Goal: Task Accomplishment & Management: Manage account settings

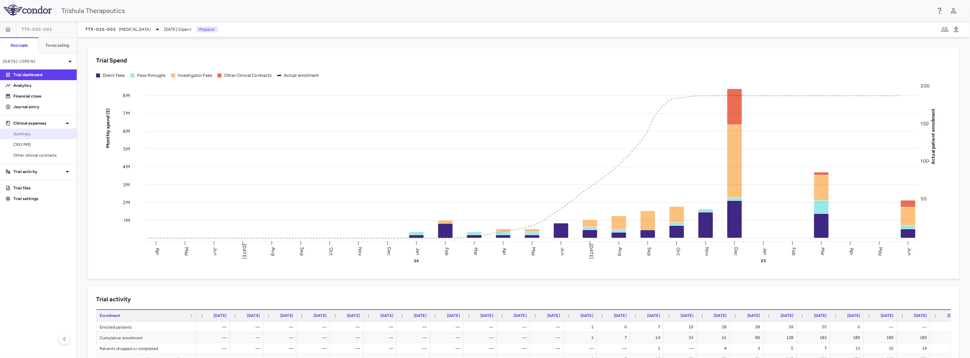
click at [44, 135] on span "Summary" at bounding box center [42, 134] width 58 height 6
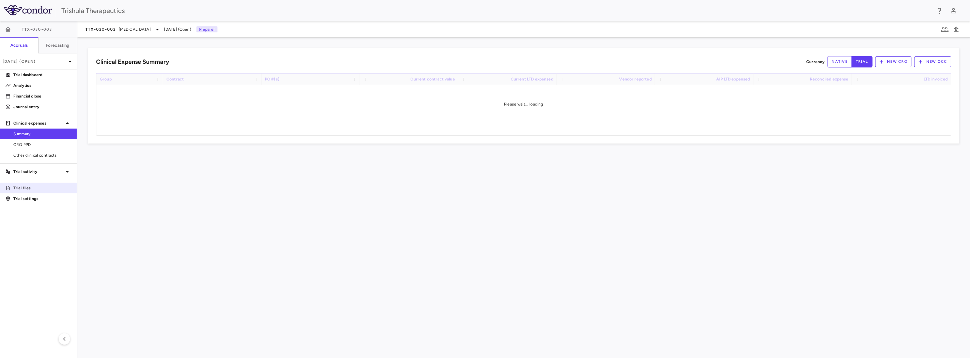
click at [37, 186] on p "Trial files" at bounding box center [42, 188] width 58 height 6
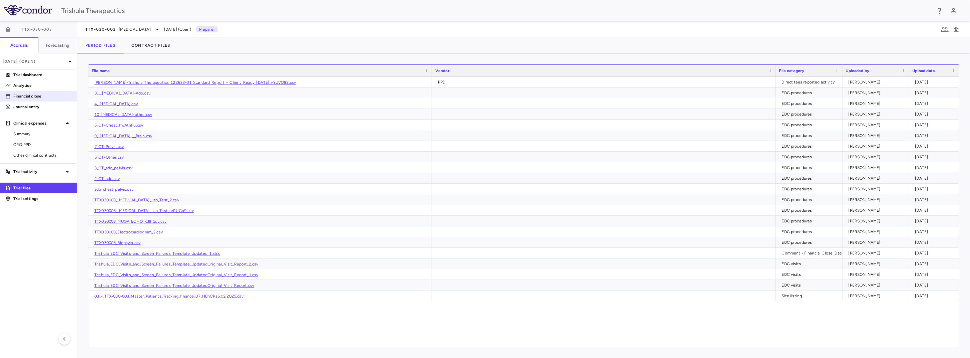
click at [37, 95] on p "Financial close" at bounding box center [42, 96] width 58 height 6
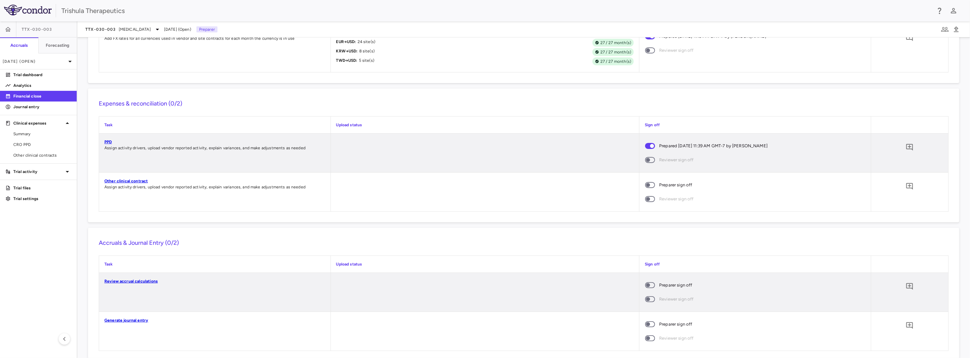
scroll to position [589, 0]
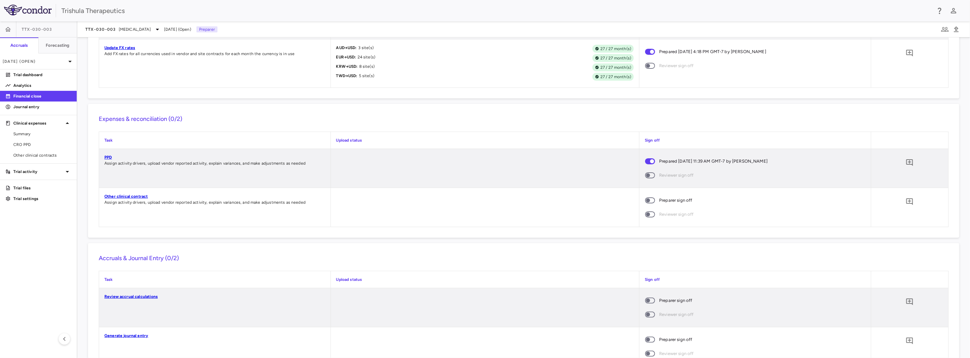
click at [117, 50] on link "Update FX rates" at bounding box center [119, 47] width 31 height 5
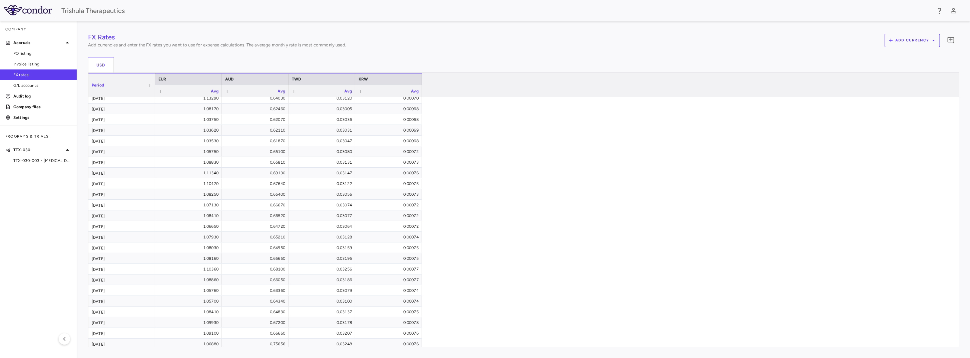
scroll to position [39, 0]
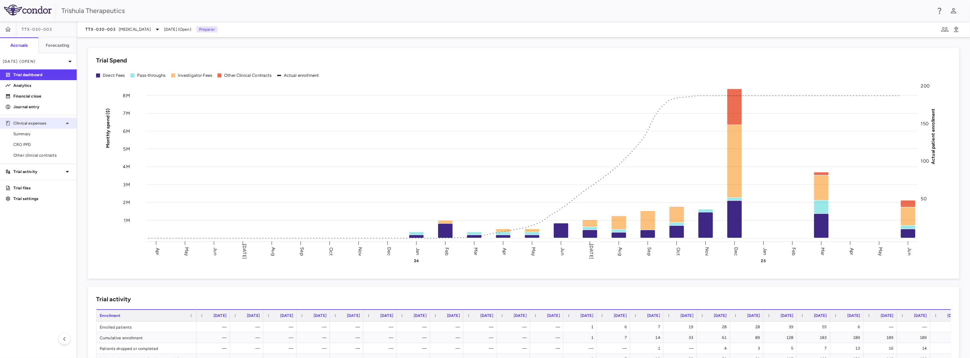
click at [35, 120] on p "Clinical expenses" at bounding box center [38, 123] width 50 height 6
click at [44, 123] on p "Clinical expenses" at bounding box center [38, 123] width 50 height 6
click at [32, 95] on p "Financial close" at bounding box center [42, 96] width 58 height 6
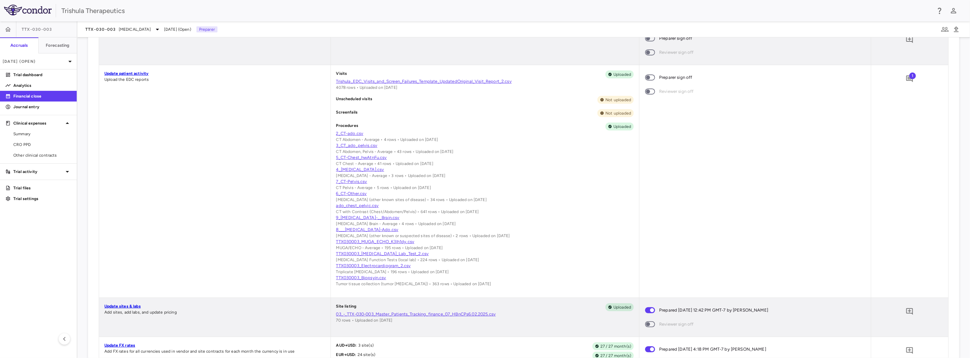
scroll to position [392, 0]
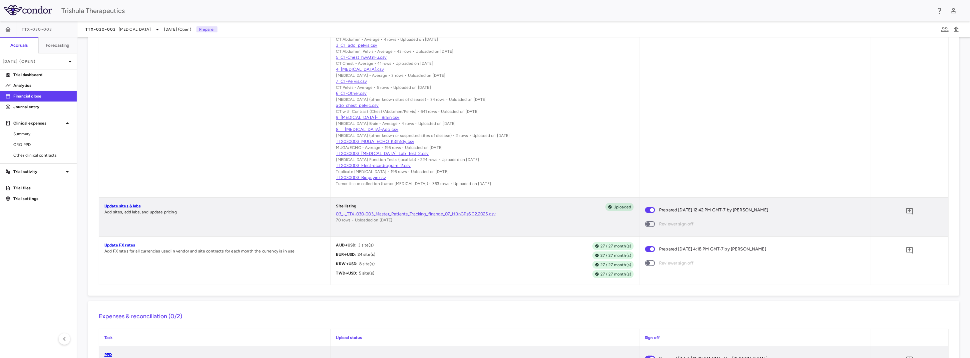
click at [117, 247] on link "Update FX rates" at bounding box center [119, 245] width 31 height 5
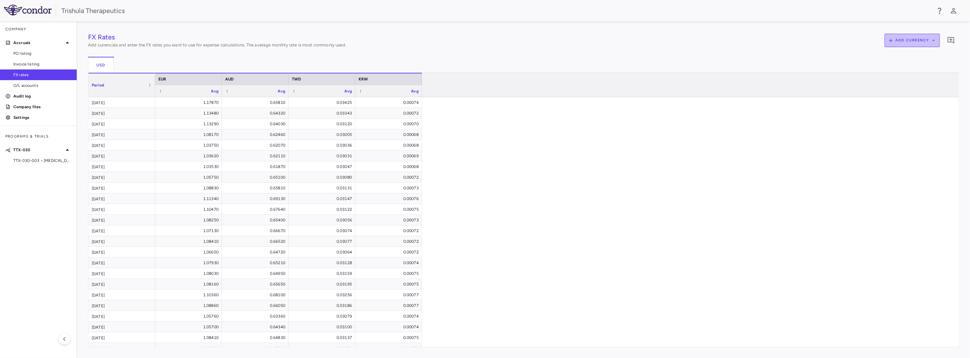
click at [896, 41] on button "Add currency" at bounding box center [912, 40] width 55 height 13
click at [768, 113] on div at bounding box center [485, 179] width 970 height 358
click at [950, 40] on icon "Add comment" at bounding box center [951, 40] width 7 height 7
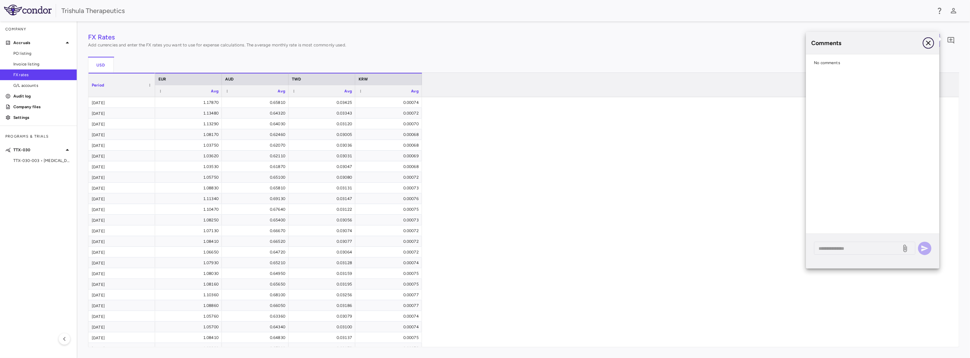
click at [933, 42] on button "button" at bounding box center [928, 42] width 11 height 11
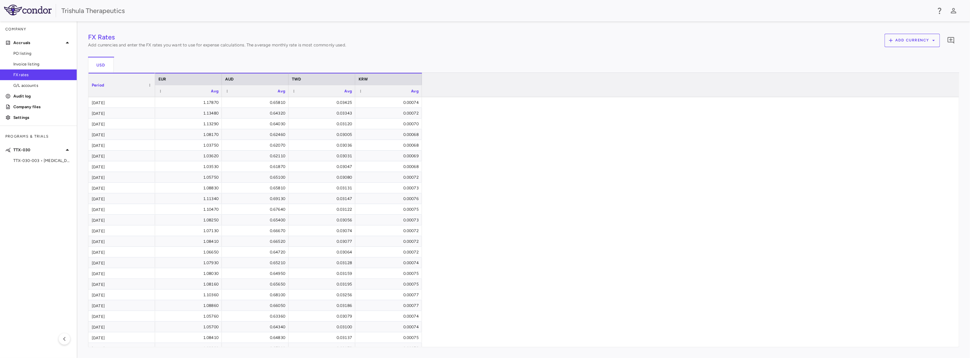
click at [182, 89] on div "Avg" at bounding box center [192, 91] width 54 height 8
click at [177, 90] on div "Avg 1" at bounding box center [192, 91] width 54 height 8
click at [150, 84] on span at bounding box center [150, 85] width 4 height 4
click at [535, 122] on div "1.17870 0.65810 0.03425 0.00074 1.13480 0.64320 0.03343 0.00072 1.13290 0.64030…" at bounding box center [554, 241] width 799 height 288
click at [41, 72] on span "FX rates" at bounding box center [42, 75] width 58 height 6
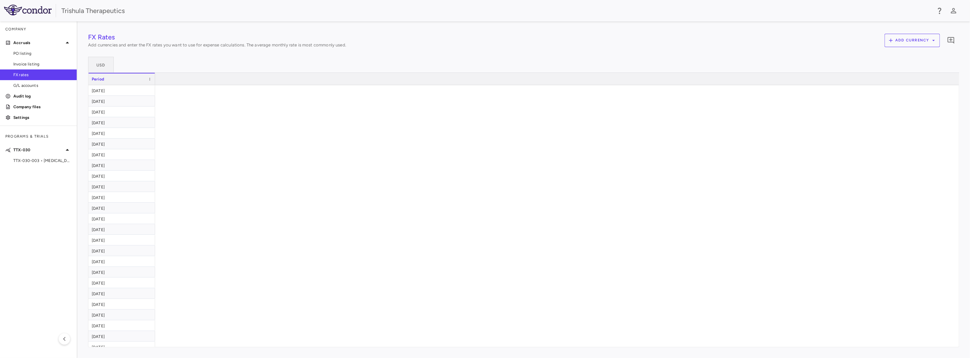
click at [41, 72] on span "FX rates" at bounding box center [42, 75] width 58 height 6
click at [24, 73] on span "FX rates" at bounding box center [42, 75] width 58 height 6
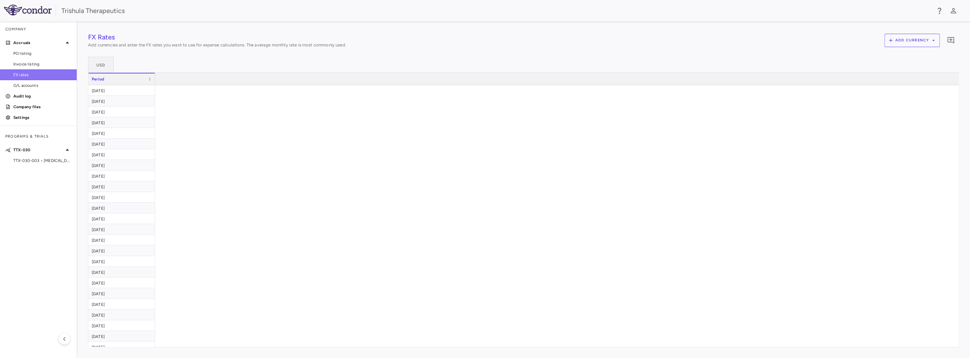
click at [24, 73] on span "FX rates" at bounding box center [42, 75] width 58 height 6
click at [149, 79] on span at bounding box center [150, 79] width 4 height 4
click at [122, 90] on div "[DATE]" at bounding box center [121, 90] width 67 height 10
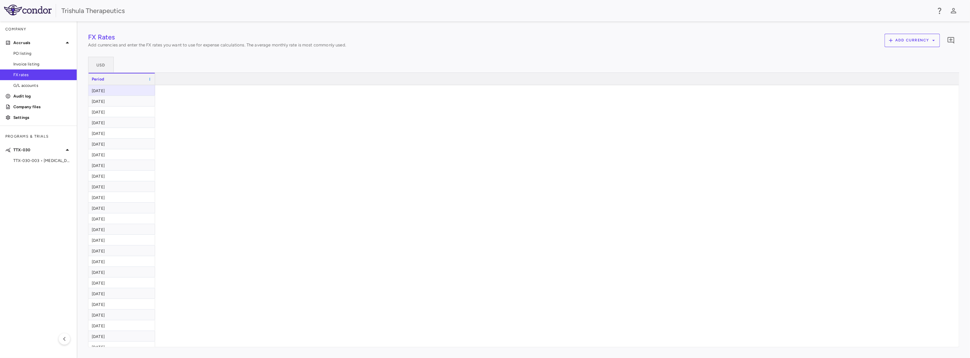
click at [150, 79] on span at bounding box center [150, 79] width 4 height 4
click at [951, 41] on icon "Add comment" at bounding box center [951, 40] width 7 height 7
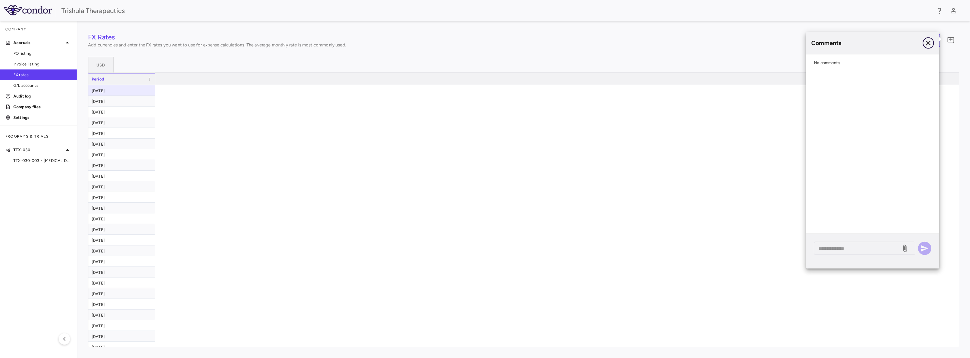
click at [929, 40] on icon "button" at bounding box center [929, 43] width 8 height 8
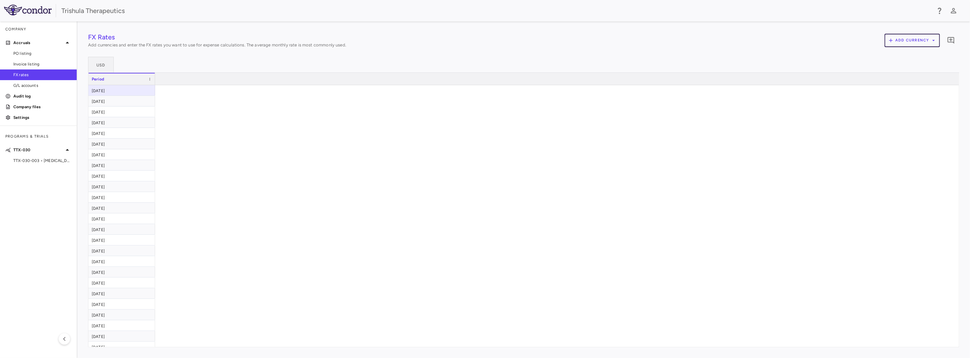
click at [929, 40] on button "Add currency" at bounding box center [912, 40] width 55 height 13
click at [929, 40] on div at bounding box center [485, 179] width 970 height 358
click at [102, 62] on button "USD" at bounding box center [101, 65] width 26 height 16
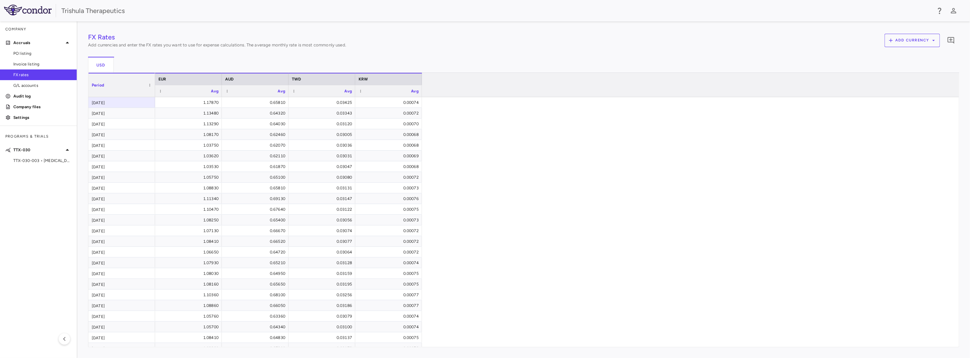
click at [20, 74] on span "FX rates" at bounding box center [42, 75] width 58 height 6
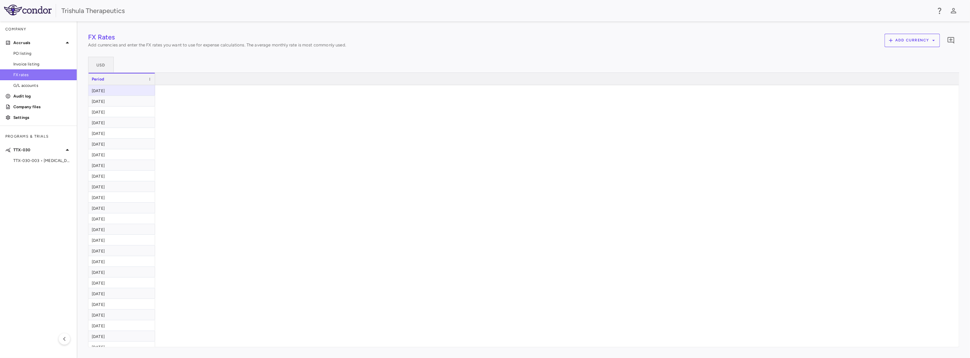
click at [20, 74] on span "FX rates" at bounding box center [42, 75] width 58 height 6
click at [28, 45] on p "Accruals" at bounding box center [38, 43] width 50 height 6
click at [26, 105] on p "TTX-030" at bounding box center [38, 107] width 50 height 6
click at [25, 107] on p "TTX-030" at bounding box center [38, 107] width 50 height 6
click at [23, 42] on p "Accruals" at bounding box center [38, 43] width 50 height 6
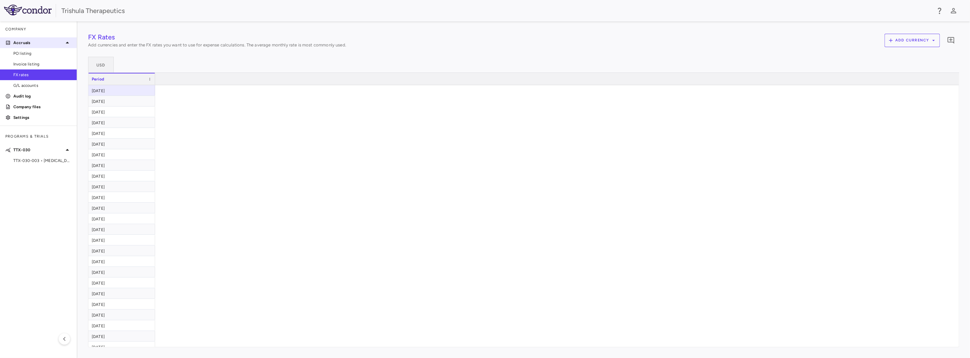
click at [70, 42] on icon at bounding box center [67, 43] width 8 height 8
click at [26, 137] on div "Programs & Trials" at bounding box center [38, 136] width 77 height 16
click at [26, 153] on div "TTX-030" at bounding box center [38, 150] width 77 height 12
click at [42, 150] on p "TTX-030" at bounding box center [38, 150] width 50 height 6
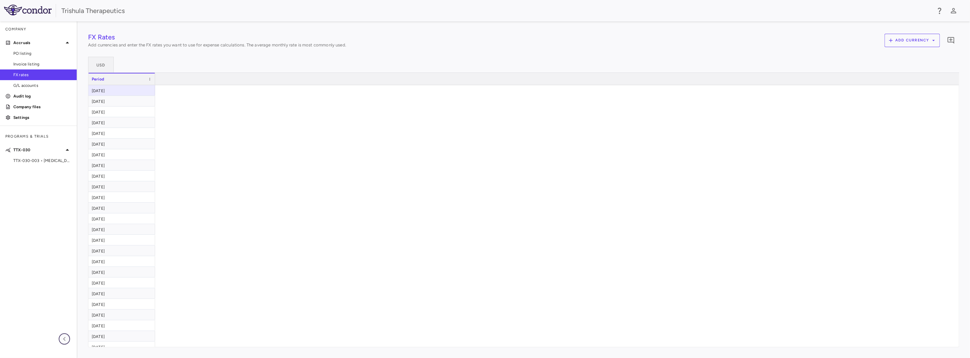
click at [69, 339] on button "button" at bounding box center [64, 338] width 11 height 11
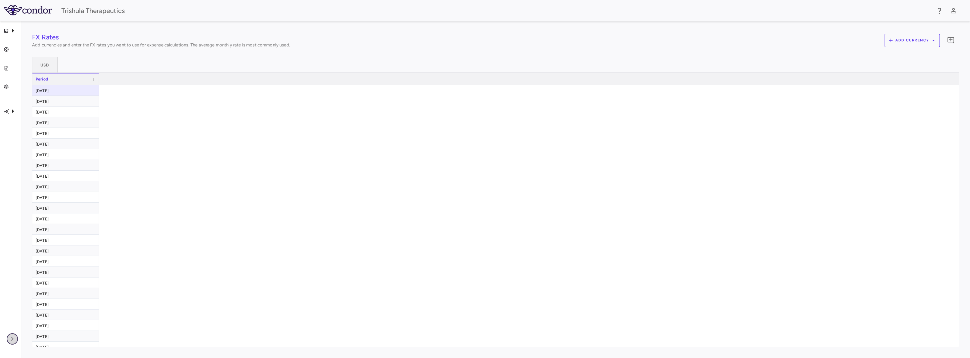
click at [10, 336] on icon "button" at bounding box center [12, 339] width 8 height 8
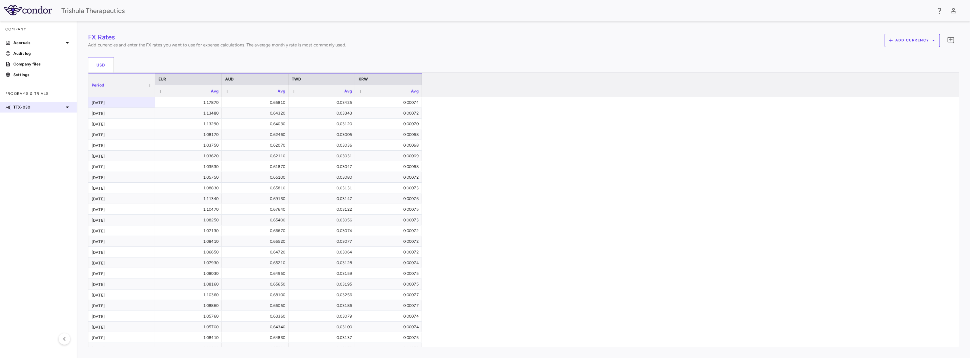
click at [26, 105] on p "TTX-030" at bounding box center [38, 107] width 50 height 6
click at [25, 110] on div "TTX-030" at bounding box center [38, 107] width 77 height 12
click at [26, 110] on p "TTX-030" at bounding box center [38, 107] width 50 height 6
click at [27, 118] on span "TTX-030-003 • [MEDICAL_DATA]" at bounding box center [42, 118] width 58 height 6
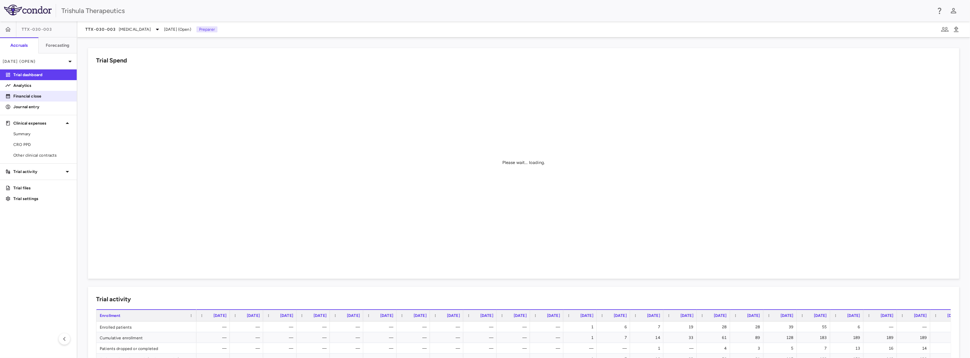
click at [36, 97] on p "Financial close" at bounding box center [42, 96] width 58 height 6
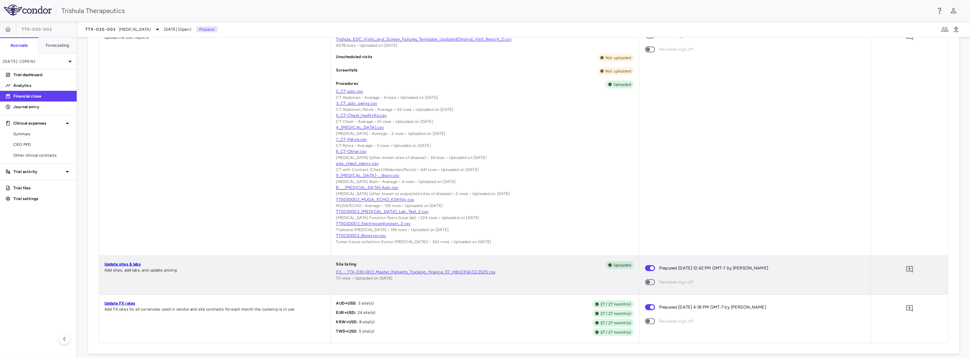
scroll to position [434, 0]
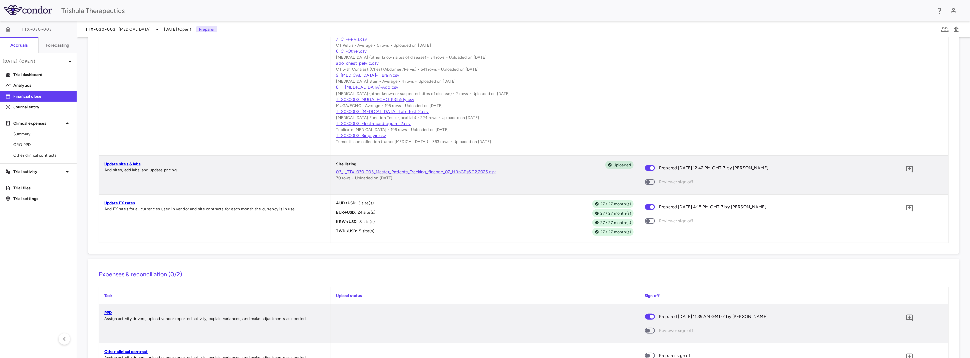
click at [111, 205] on link "Update FX rates" at bounding box center [119, 203] width 31 height 5
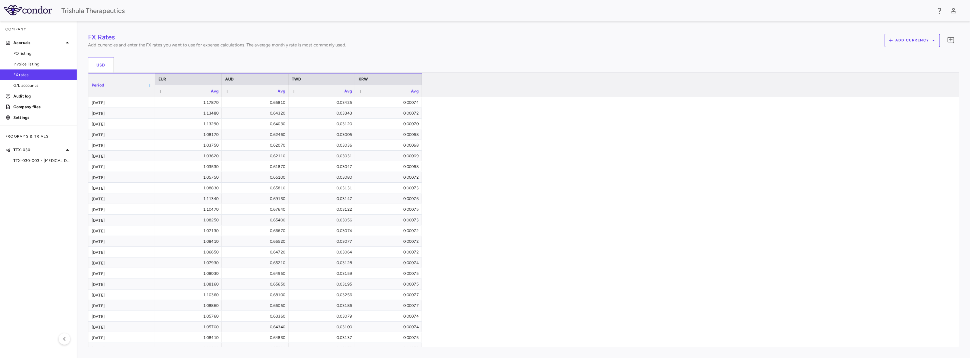
click at [150, 86] on span at bounding box center [150, 85] width 4 height 4
click at [113, 83] on div "Period" at bounding box center [119, 85] width 54 height 20
click at [113, 84] on div "Period 1" at bounding box center [119, 85] width 54 height 20
click at [125, 89] on div "Period 1" at bounding box center [119, 85] width 54 height 20
click at [953, 40] on icon "Add comment" at bounding box center [951, 40] width 8 height 8
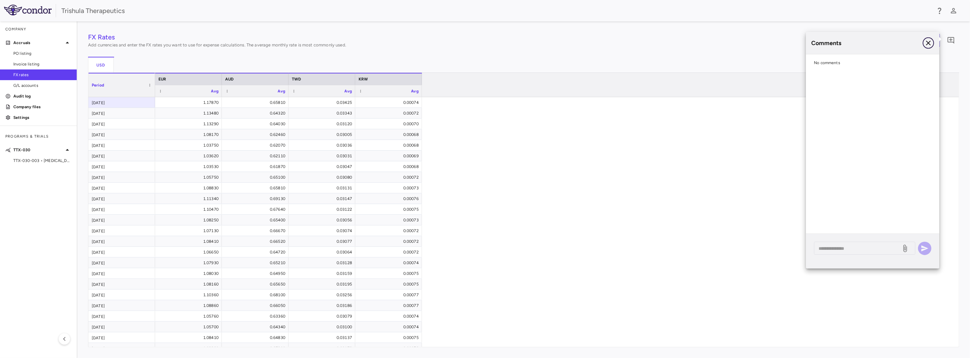
click at [932, 43] on icon "button" at bounding box center [929, 43] width 8 height 8
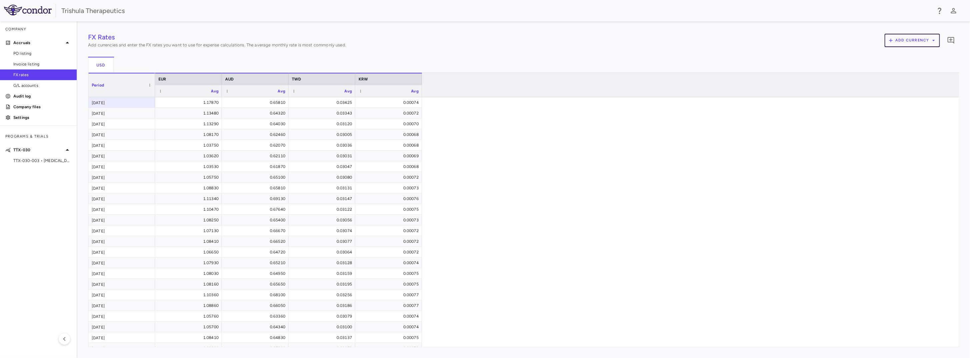
click at [932, 43] on button "Add currency" at bounding box center [912, 40] width 55 height 13
click at [751, 67] on div at bounding box center [485, 179] width 970 height 358
click at [766, 60] on div "USD" at bounding box center [524, 65] width 872 height 16
click at [161, 92] on span at bounding box center [161, 91] width 4 height 4
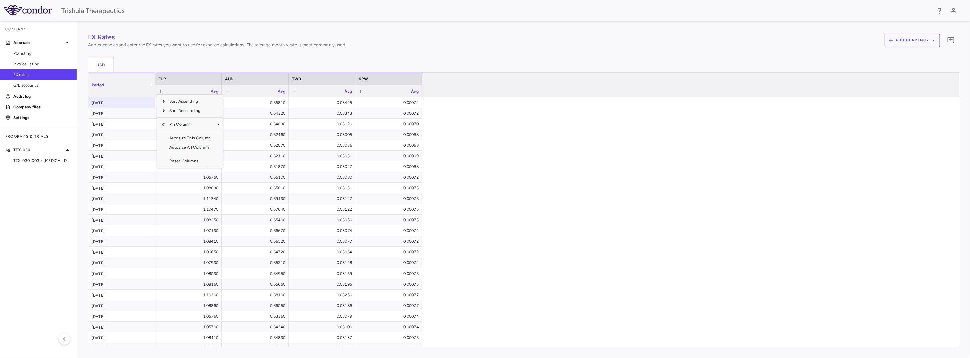
click at [498, 182] on div "1.17870 0.65810 0.03425 0.00074 1.13480 0.64320 0.03343 0.00072 1.13290 0.64030…" at bounding box center [554, 241] width 799 height 288
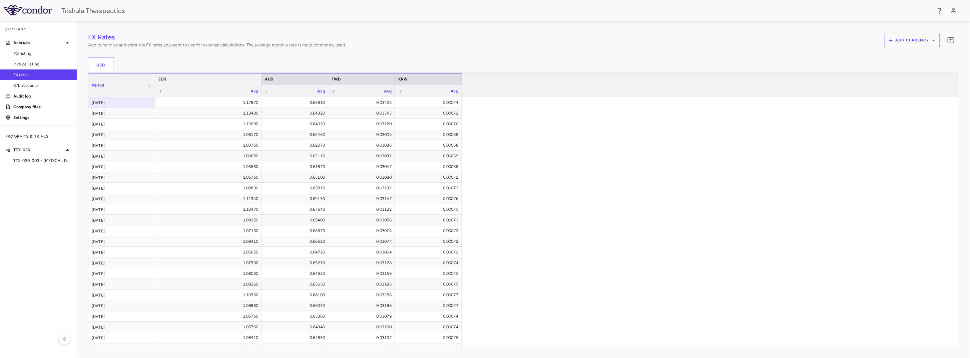
drag, startPoint x: 221, startPoint y: 79, endPoint x: 261, endPoint y: 83, distance: 39.9
click at [261, 83] on div at bounding box center [261, 78] width 3 height 11
click at [148, 85] on span at bounding box center [150, 85] width 4 height 4
click at [25, 117] on p "Settings" at bounding box center [42, 117] width 58 height 6
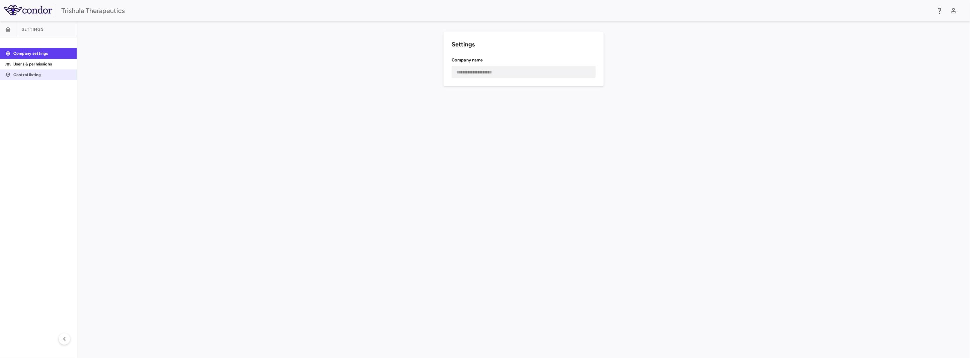
click at [27, 74] on p "Control listing" at bounding box center [42, 75] width 58 height 6
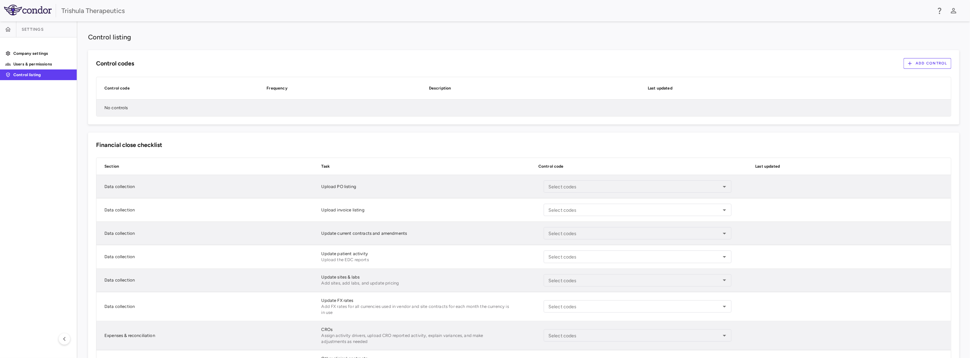
click at [33, 37] on div at bounding box center [38, 42] width 77 height 11
click at [37, 31] on span "Settings" at bounding box center [33, 29] width 22 height 5
click at [12, 32] on button "button" at bounding box center [8, 29] width 16 height 16
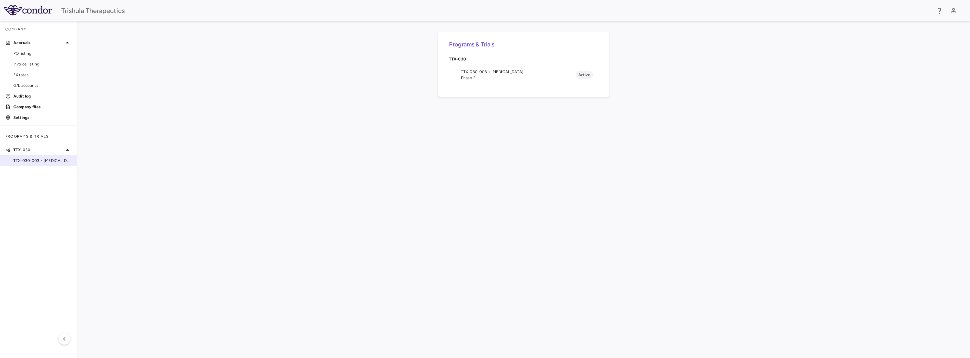
click at [29, 163] on span "TTX-030-003 • [MEDICAL_DATA]" at bounding box center [42, 161] width 58 height 6
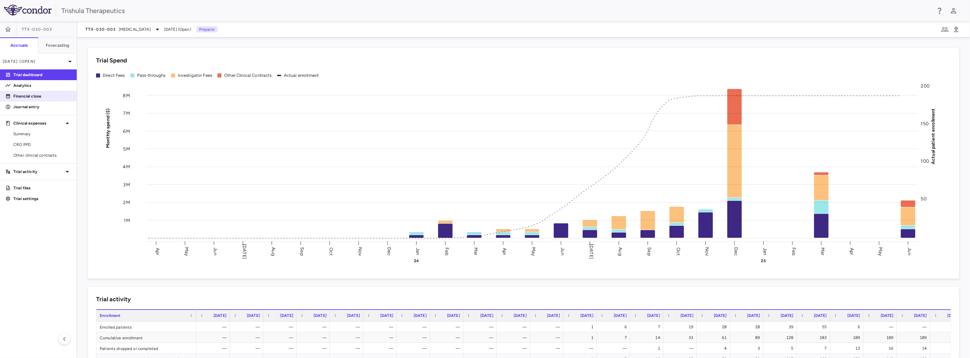
click at [36, 99] on link "Financial close" at bounding box center [38, 96] width 77 height 10
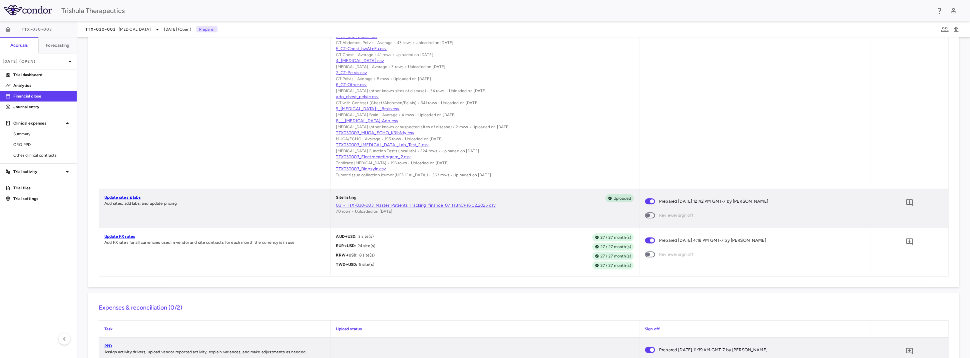
scroll to position [425, 0]
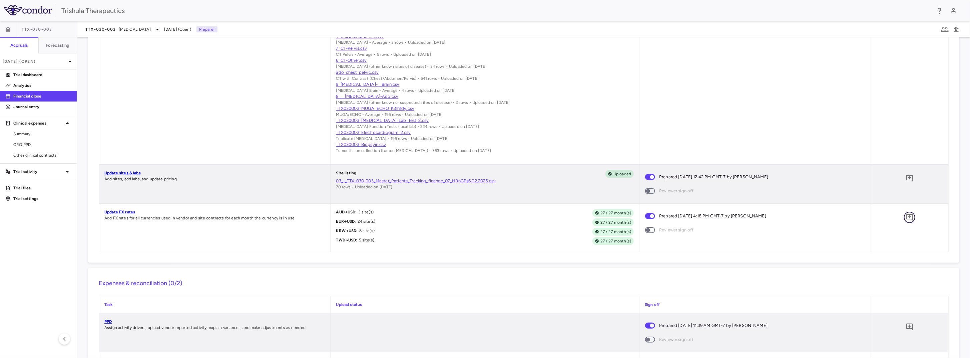
click at [909, 219] on icon "Add comment" at bounding box center [910, 217] width 7 height 7
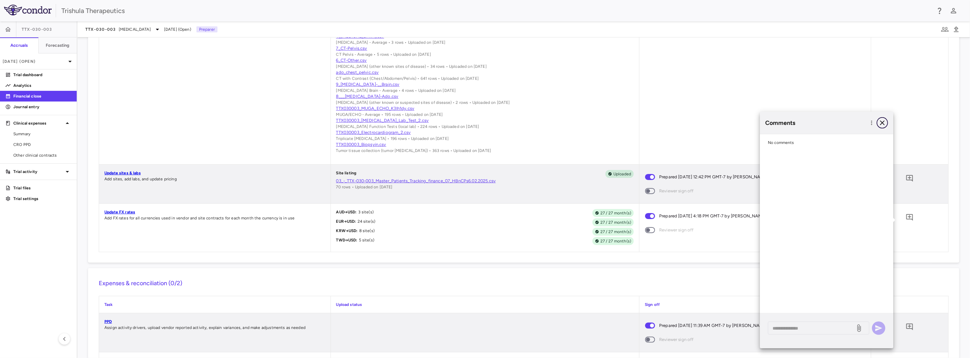
click at [884, 124] on icon "button" at bounding box center [883, 123] width 8 height 8
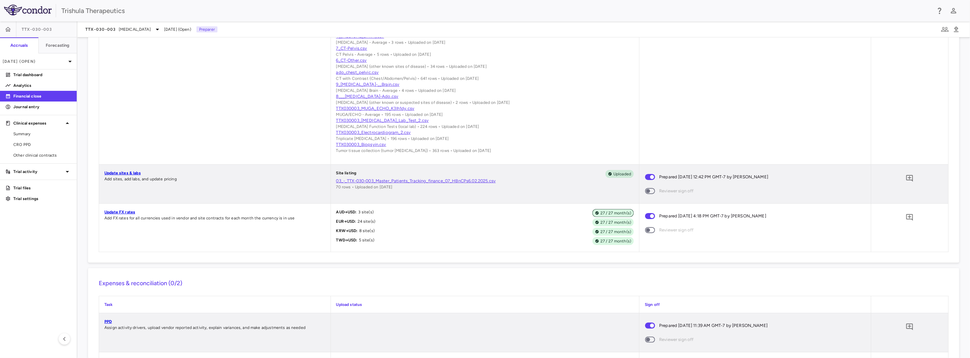
click at [615, 215] on span "27 / 27 month(s)" at bounding box center [616, 213] width 36 height 6
click at [340, 233] on span "KRW → USD :" at bounding box center [347, 230] width 22 height 5
click at [357, 214] on span "AUD → USD :" at bounding box center [346, 212] width 21 height 5
click at [598, 216] on span "27 / 27 month(s)" at bounding box center [616, 213] width 36 height 6
click at [600, 244] on span "27 / 27 month(s)" at bounding box center [616, 241] width 36 height 6
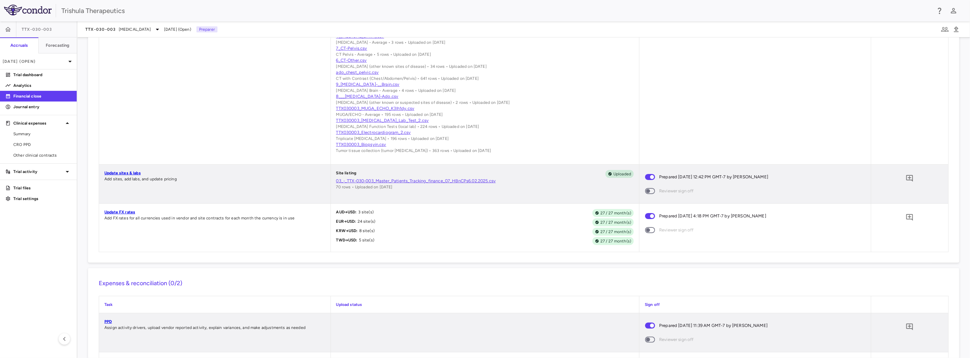
click at [115, 214] on link "Update FX rates" at bounding box center [119, 212] width 31 height 5
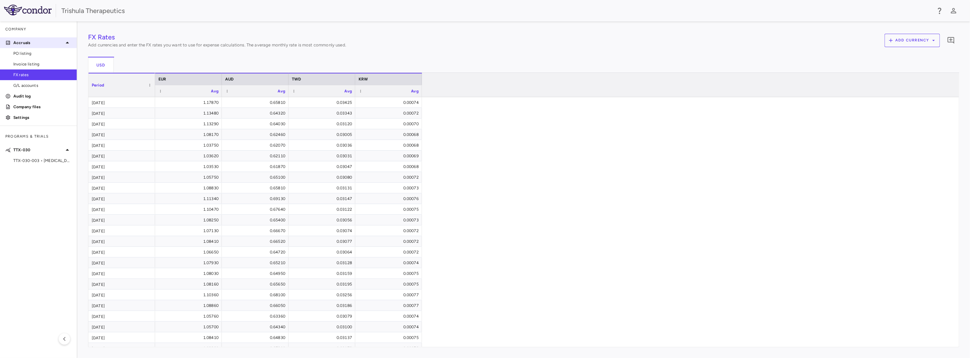
click at [27, 44] on p "Accruals" at bounding box center [38, 43] width 50 height 6
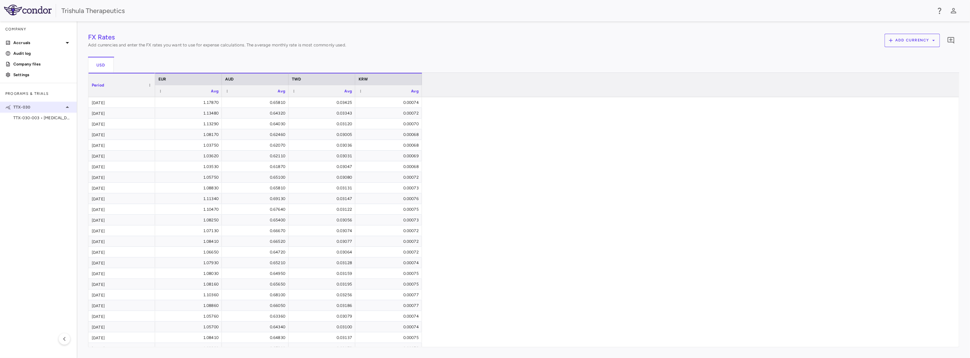
click at [19, 102] on div "TTX-030" at bounding box center [38, 107] width 77 height 12
click at [20, 103] on div "TTX-030" at bounding box center [38, 107] width 77 height 12
click at [23, 113] on div "TTX-030-003 • [MEDICAL_DATA]" at bounding box center [38, 118] width 77 height 10
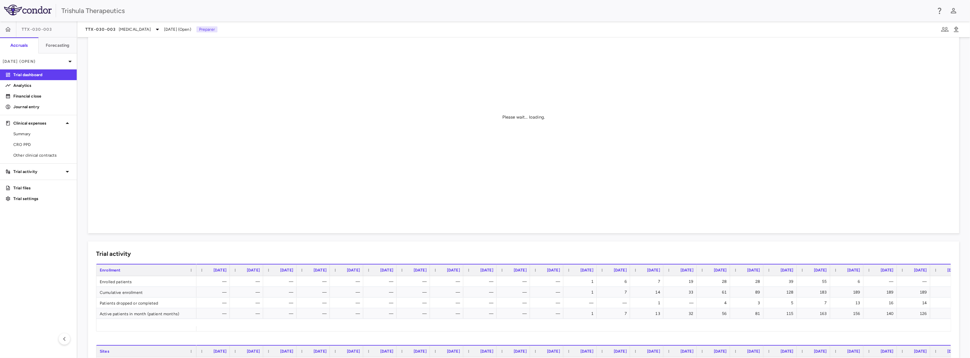
scroll to position [33, 0]
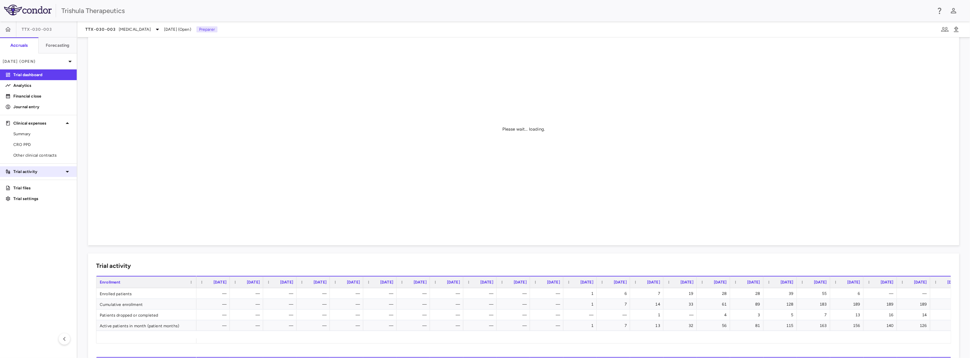
click at [35, 177] on div "Trial activity" at bounding box center [38, 172] width 77 height 12
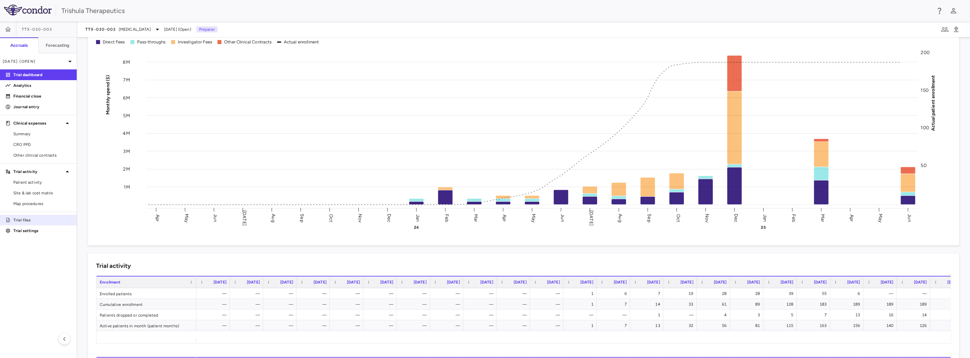
click at [21, 221] on p "Trial files" at bounding box center [42, 220] width 58 height 6
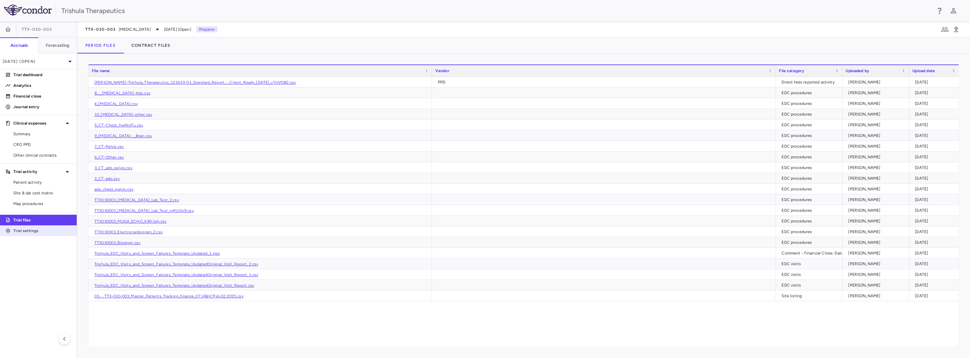
click at [26, 232] on p "Trial settings" at bounding box center [42, 231] width 58 height 6
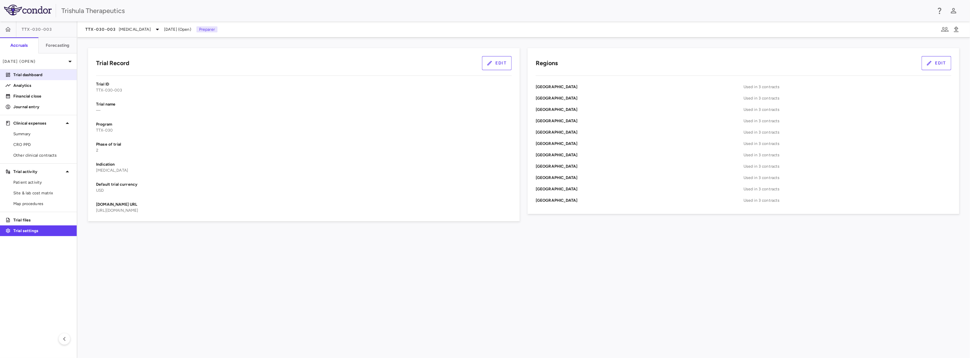
click at [44, 77] on p "Trial dashboard" at bounding box center [42, 75] width 58 height 6
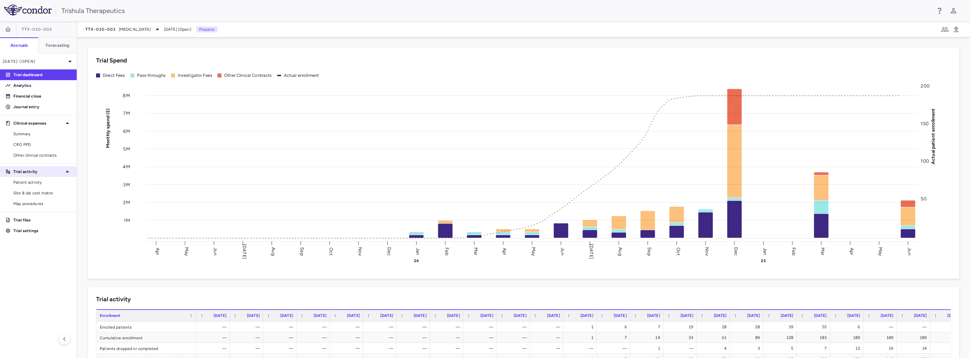
click at [27, 171] on p "Trial activity" at bounding box center [38, 172] width 50 height 6
click at [31, 174] on p "Trial activity" at bounding box center [38, 172] width 50 height 6
click at [32, 192] on span "Site & lab cost matrix" at bounding box center [42, 193] width 58 height 6
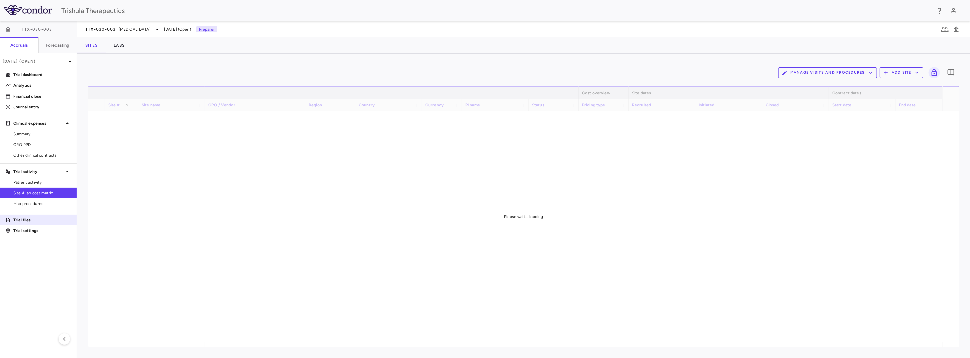
click at [36, 217] on p "Trial files" at bounding box center [42, 220] width 58 height 6
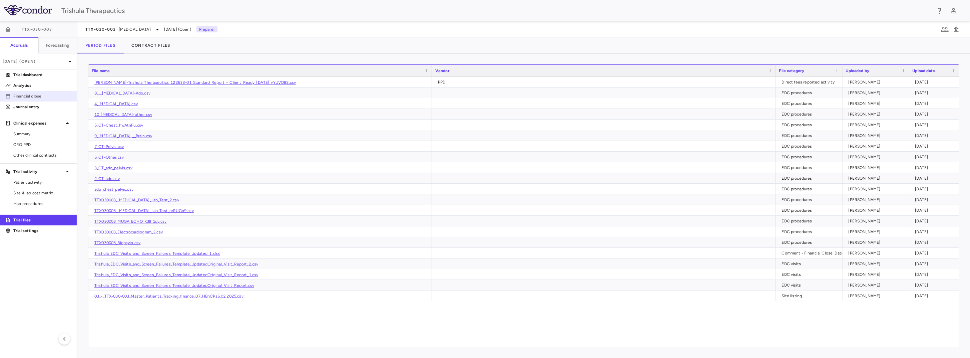
click at [45, 98] on p "Financial close" at bounding box center [42, 96] width 58 height 6
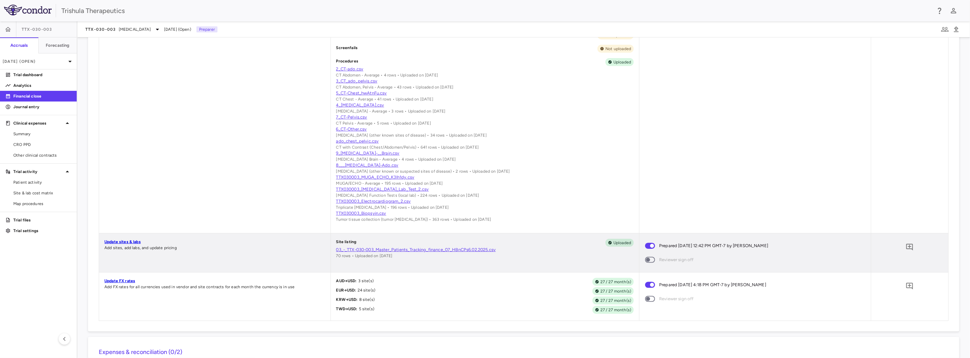
scroll to position [392, 0]
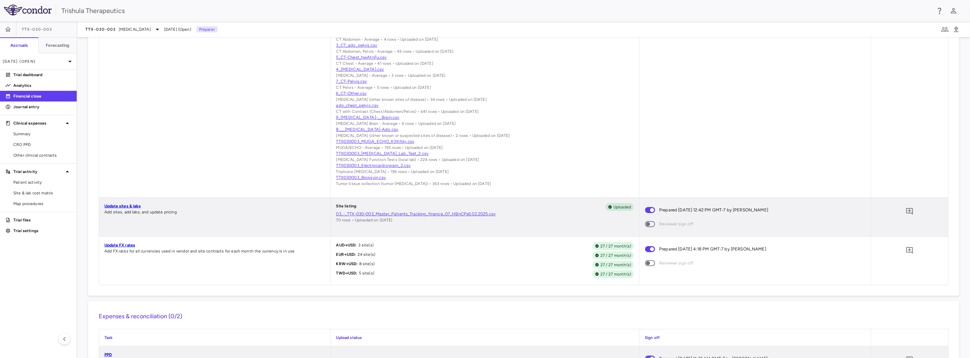
click at [117, 247] on link "Update FX rates" at bounding box center [119, 245] width 31 height 5
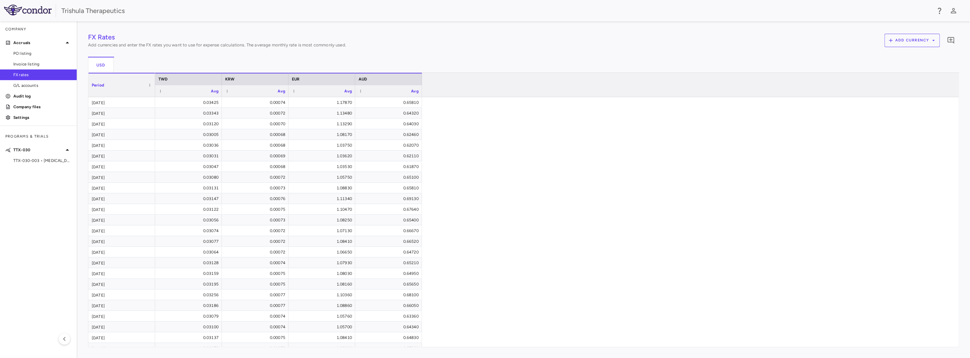
click at [911, 42] on button "Add currency" at bounding box center [912, 40] width 55 height 13
click at [99, 63] on div at bounding box center [485, 179] width 970 height 358
click at [99, 63] on button "USD" at bounding box center [101, 65] width 26 height 16
click at [108, 63] on button "USD" at bounding box center [101, 65] width 26 height 16
click at [233, 81] on div "KRW" at bounding box center [229, 79] width 9 height 8
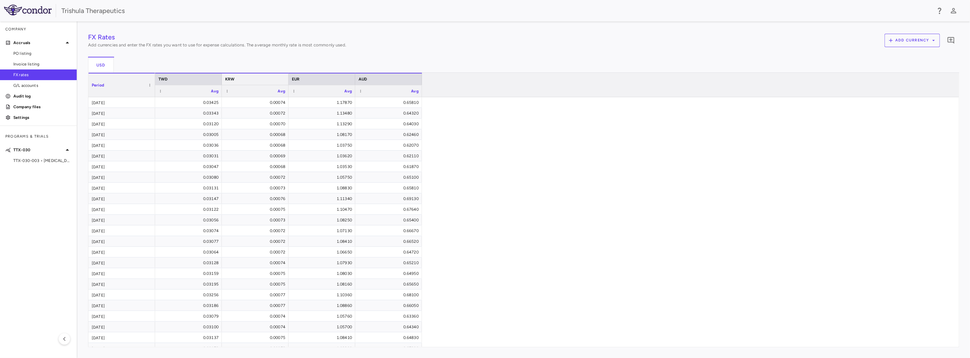
click at [233, 80] on span "KRW" at bounding box center [229, 79] width 9 height 5
click at [201, 81] on div "TWD" at bounding box center [189, 79] width 60 height 8
click at [184, 80] on div "TWD" at bounding box center [189, 79] width 60 height 8
click at [99, 59] on button "USD" at bounding box center [101, 65] width 26 height 16
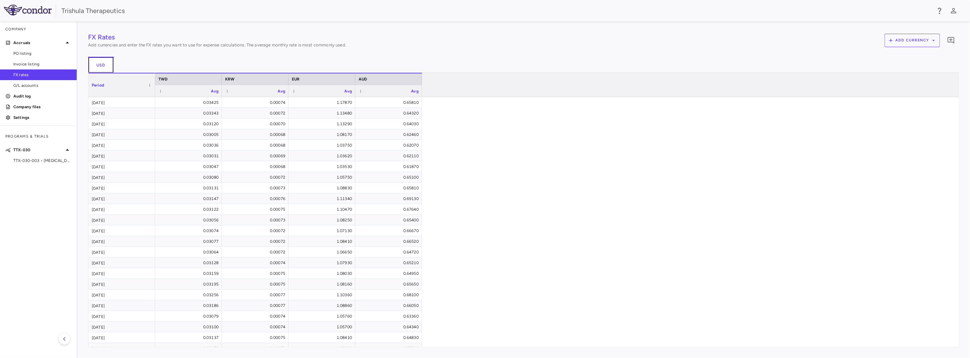
click at [98, 63] on button "USD" at bounding box center [101, 65] width 26 height 16
click at [411, 91] on div "Avg" at bounding box center [392, 91] width 54 height 8
click at [413, 92] on span "Avg" at bounding box center [414, 91] width 7 height 5
click at [250, 89] on div "Avg" at bounding box center [258, 91] width 54 height 8
click at [250, 89] on div "Avg 1" at bounding box center [258, 91] width 54 height 8
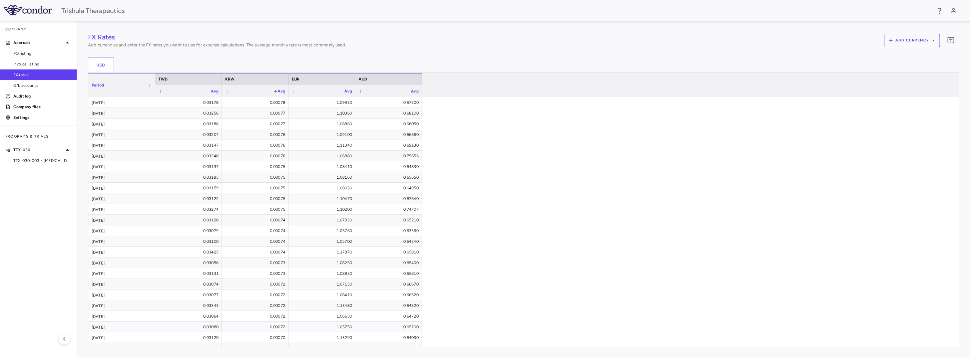
click at [250, 89] on div "Avg 1" at bounding box center [258, 91] width 54 height 8
click at [250, 89] on div "Avg" at bounding box center [258, 91] width 54 height 8
click at [169, 85] on div "Avg" at bounding box center [189, 91] width 60 height 12
click at [905, 44] on button "Add currency" at bounding box center [912, 40] width 55 height 13
click at [190, 82] on div at bounding box center [485, 179] width 970 height 358
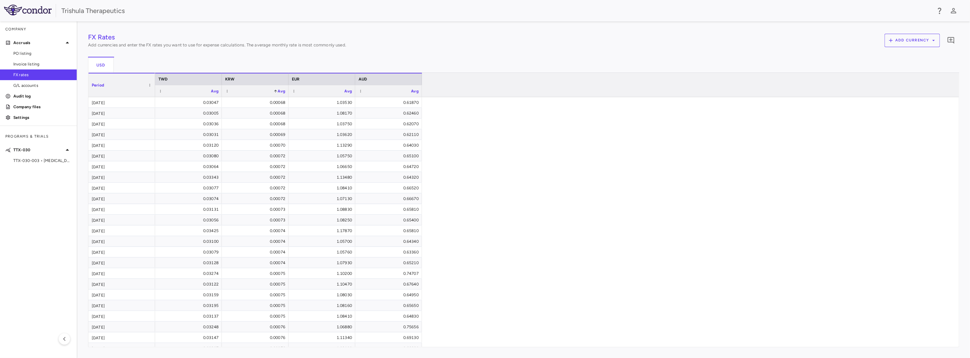
click at [190, 82] on div "TWD" at bounding box center [189, 79] width 60 height 8
click at [174, 82] on div "TWD" at bounding box center [189, 79] width 60 height 8
click at [186, 92] on div "Avg" at bounding box center [192, 91] width 54 height 8
click at [186, 92] on div "Avg 1" at bounding box center [192, 91] width 54 height 8
click at [914, 44] on button "Add currency" at bounding box center [912, 40] width 55 height 13
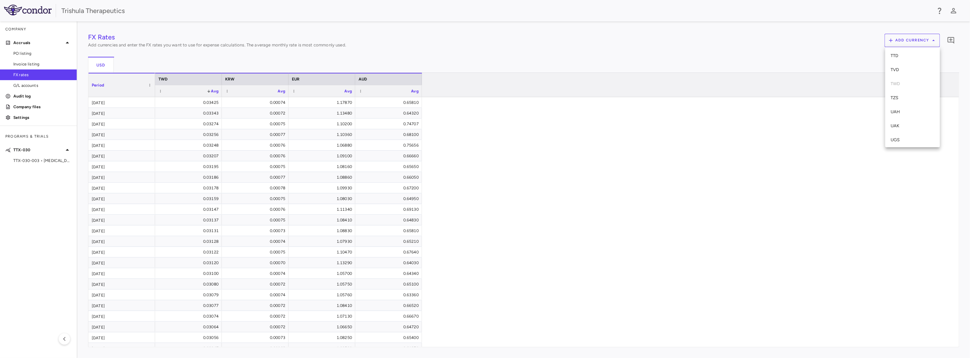
scroll to position [3448, 0]
click at [954, 40] on div at bounding box center [485, 179] width 970 height 358
click at [952, 39] on icon "Add comment" at bounding box center [951, 40] width 7 height 7
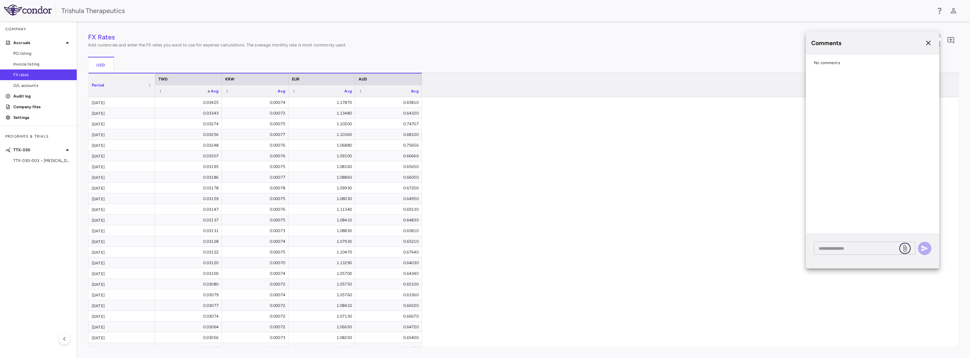
click at [903, 246] on icon at bounding box center [905, 248] width 8 height 8
click at [0, 0] on input "file" at bounding box center [0, 0] width 0 height 0
click at [151, 86] on span at bounding box center [150, 85] width 4 height 4
click at [120, 86] on div "Period" at bounding box center [119, 85] width 54 height 20
click at [119, 86] on div "Period 1" at bounding box center [119, 85] width 54 height 20
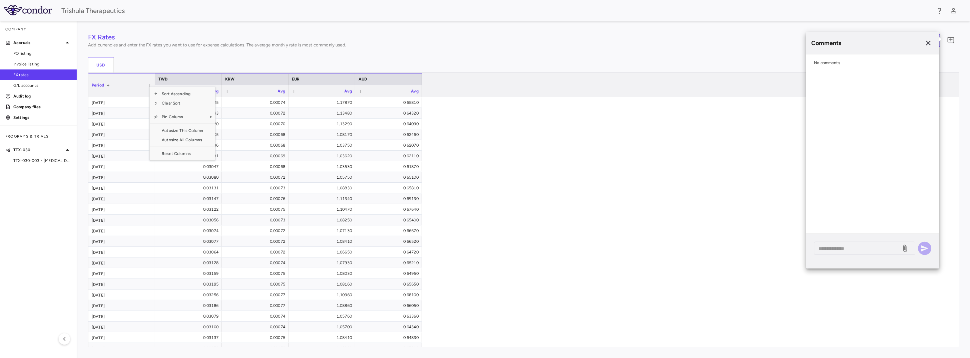
click at [518, 144] on div "0.03425 0.00074 1.17870 0.65810 0.03343 0.00072 1.13480 0.64320 0.03120 0.00070…" at bounding box center [554, 241] width 799 height 288
click at [911, 251] on span at bounding box center [905, 247] width 11 height 11
click at [907, 251] on icon at bounding box center [906, 247] width 4 height 7
click at [0, 0] on input "file" at bounding box center [0, 0] width 0 height 0
click at [928, 42] on icon "button" at bounding box center [928, 43] width 5 height 5
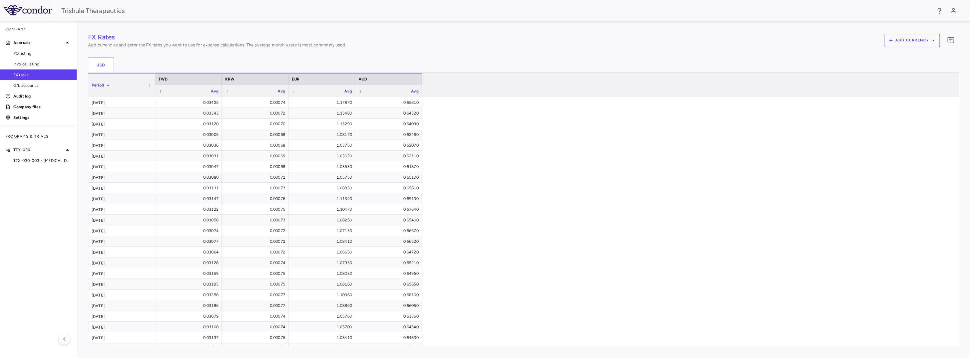
drag, startPoint x: 954, startPoint y: 231, endPoint x: 953, endPoint y: 270, distance: 39.1
click at [953, 270] on div "0.03425 0.00074 1.17870 0.65810 0.03343 0.00072 1.13480 0.64320 0.03120 0.00070…" at bounding box center [554, 241] width 799 height 288
click at [533, 197] on div "0.03425 0.00074 1.17870 0.65810 0.03343 0.00072 1.13480 0.64320 0.03120 0.00070…" at bounding box center [554, 241] width 799 height 288
click at [28, 43] on p "Accruals" at bounding box center [38, 43] width 50 height 6
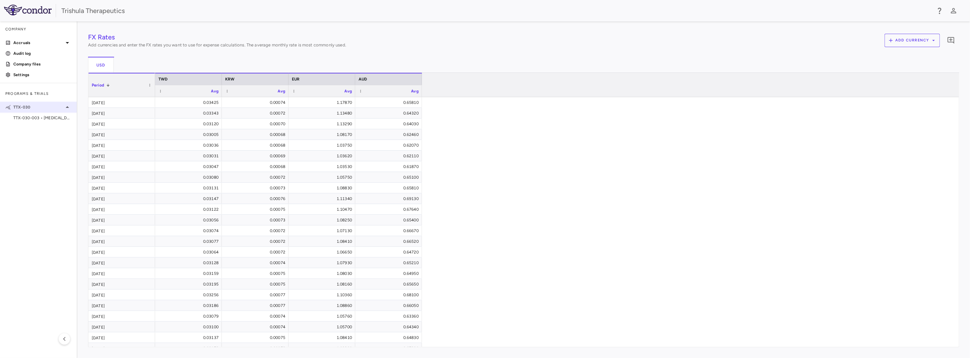
click at [36, 108] on p "TTX-030" at bounding box center [38, 107] width 50 height 6
click at [39, 108] on p "TTX-030" at bounding box center [38, 107] width 50 height 6
click at [37, 119] on span "TTX-030-003 • [MEDICAL_DATA]" at bounding box center [42, 118] width 58 height 6
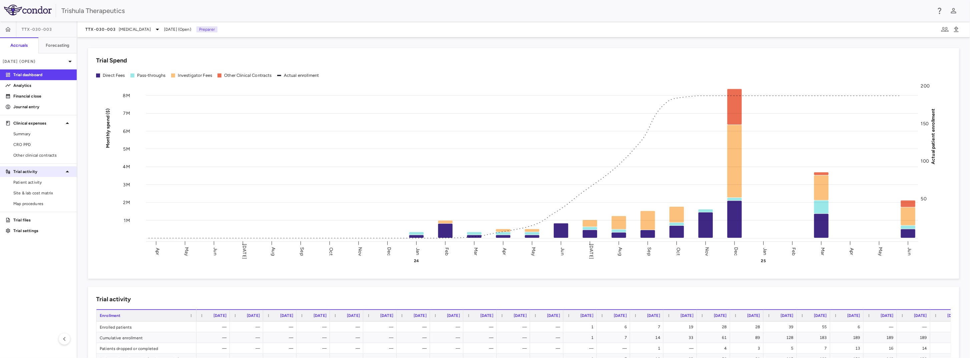
click at [37, 172] on p "Trial activity" at bounding box center [38, 172] width 50 height 6
click at [26, 121] on p "Clinical expenses" at bounding box center [38, 123] width 50 height 6
click at [65, 44] on h6 "Forecasting" at bounding box center [58, 45] width 24 height 6
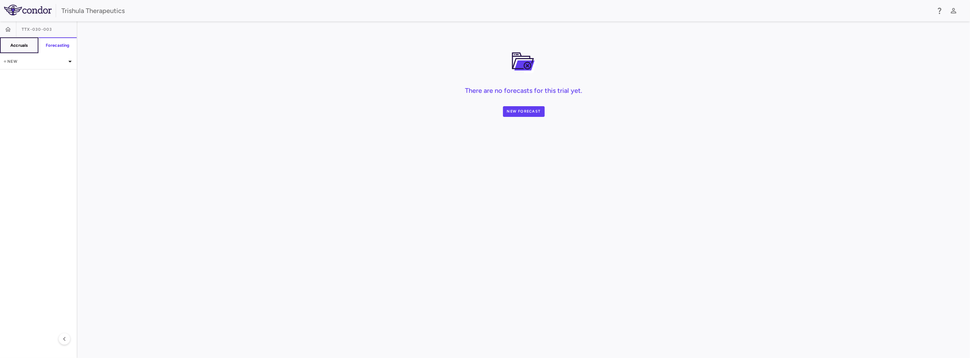
click at [16, 47] on h6 "Accruals" at bounding box center [18, 45] width 17 height 6
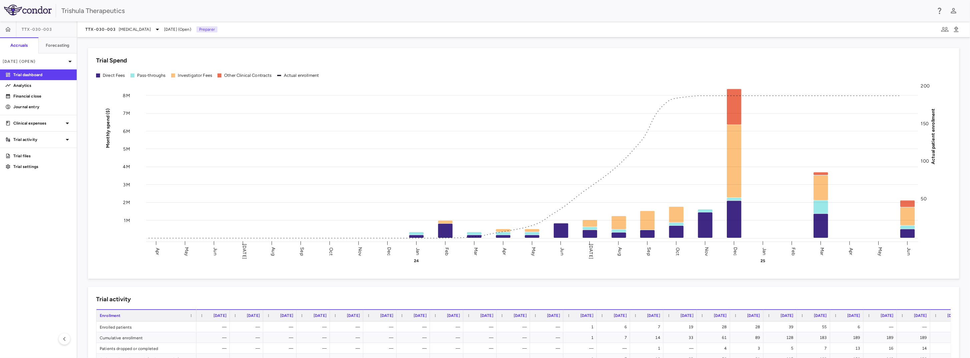
click at [36, 30] on span "TTX-030-003" at bounding box center [37, 29] width 31 height 5
click at [38, 96] on p "Financial close" at bounding box center [42, 96] width 58 height 6
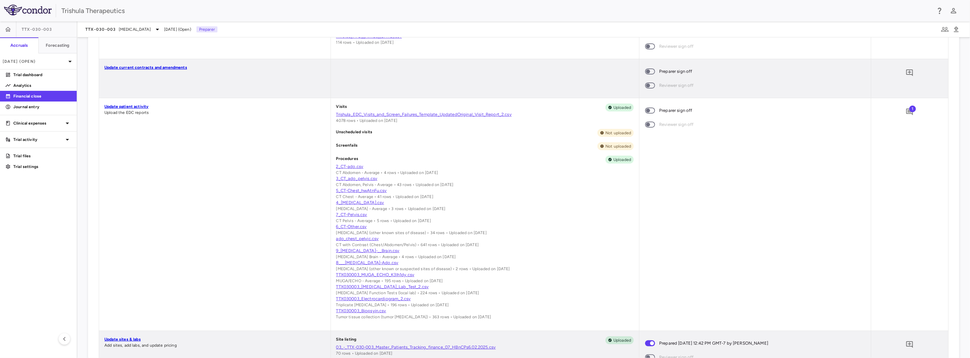
scroll to position [200, 0]
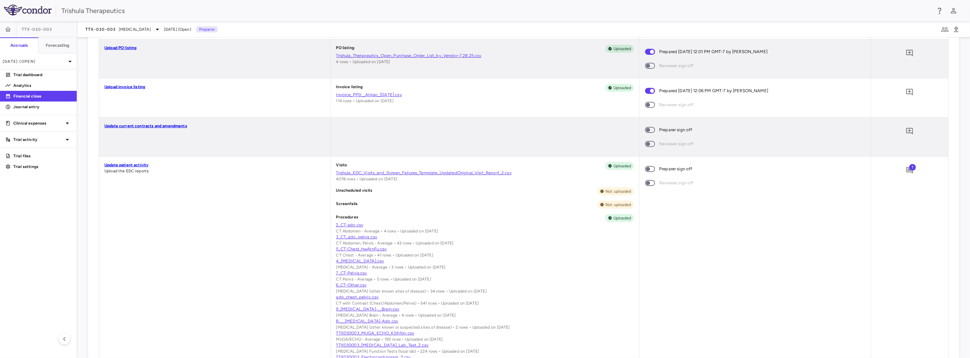
click at [433, 57] on link "Trishula_Therapeutics_Open_Purchase_Order_List_by_Vendor-7.28.25.csv" at bounding box center [485, 56] width 298 height 6
